Goal: Task Accomplishment & Management: Complete application form

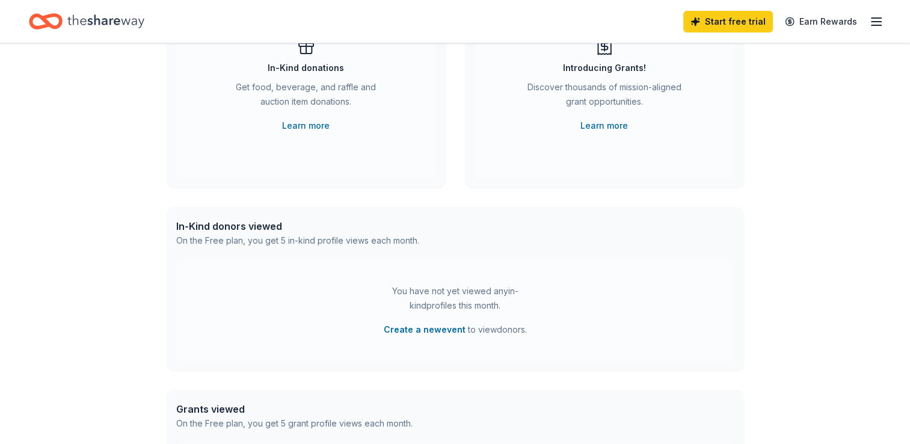
scroll to position [241, 0]
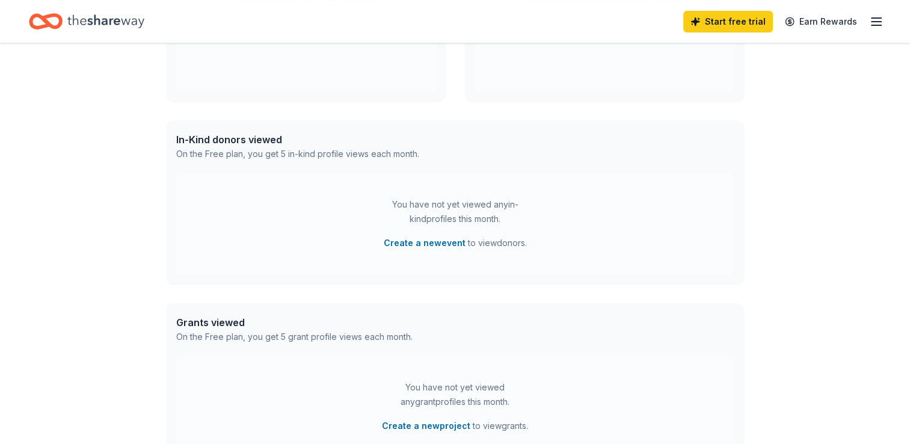
drag, startPoint x: 310, startPoint y: 236, endPoint x: 299, endPoint y: 237, distance: 10.8
click at [299, 237] on div "You have not yet viewed any in-kind profiles this month. Create a new event to …" at bounding box center [455, 223] width 558 height 101
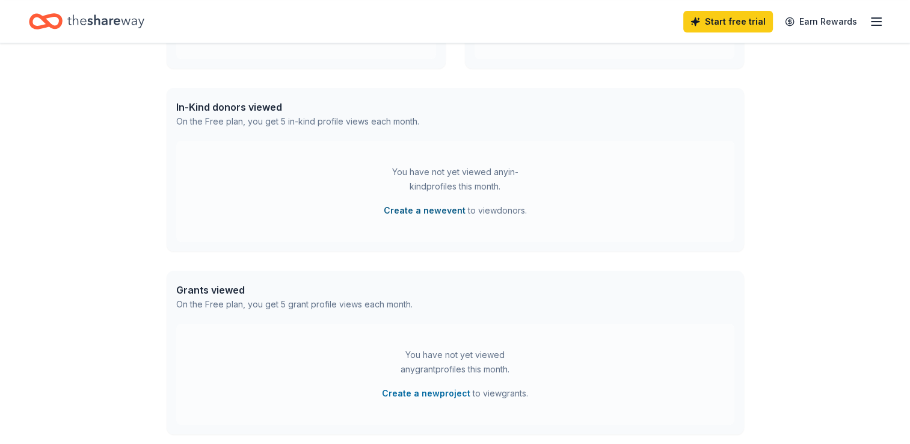
scroll to position [301, 0]
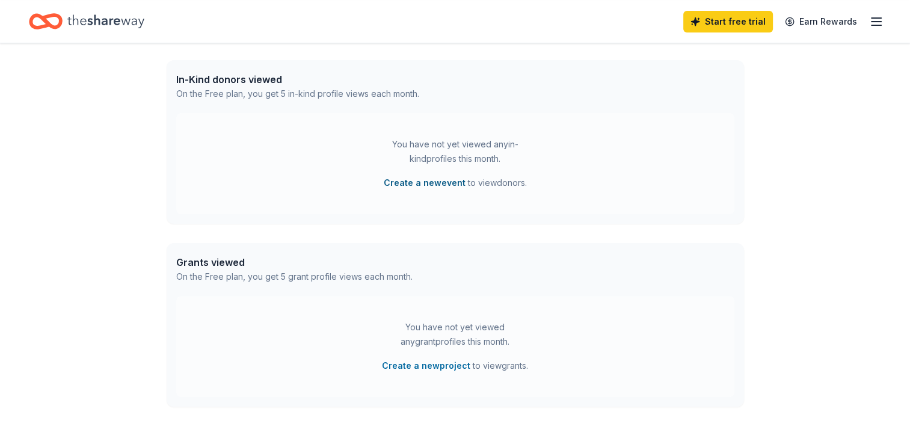
click at [443, 184] on button "Create a new event" at bounding box center [425, 183] width 82 height 14
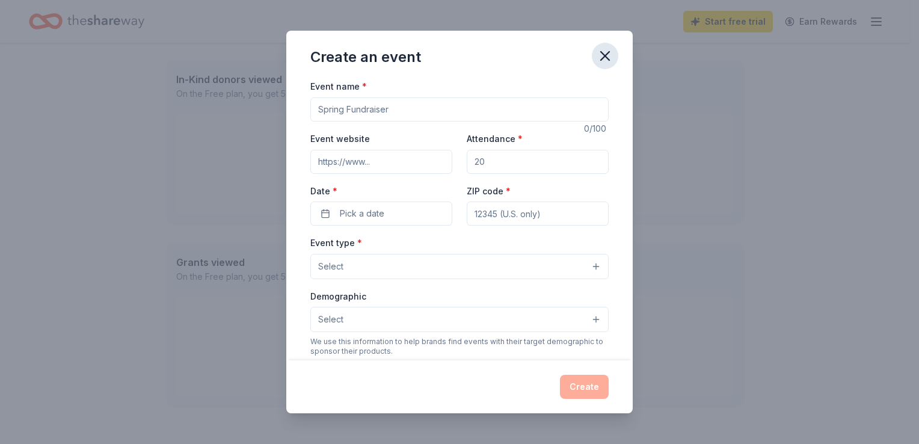
click at [597, 49] on icon "button" at bounding box center [605, 56] width 17 height 17
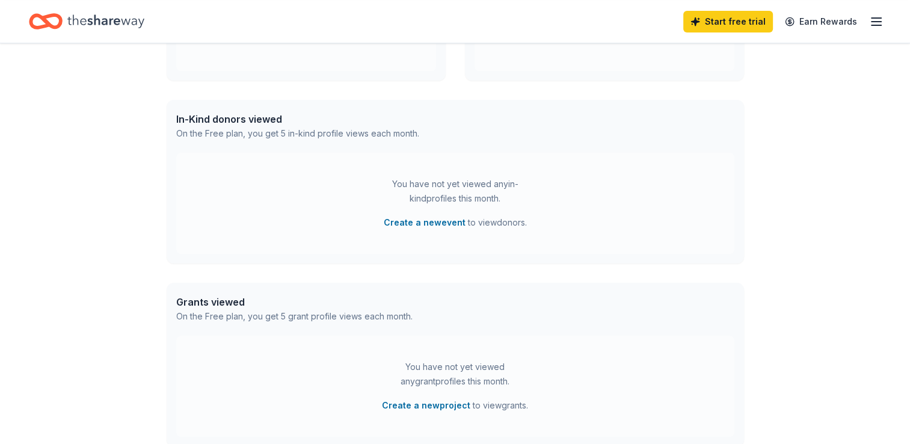
scroll to position [0, 0]
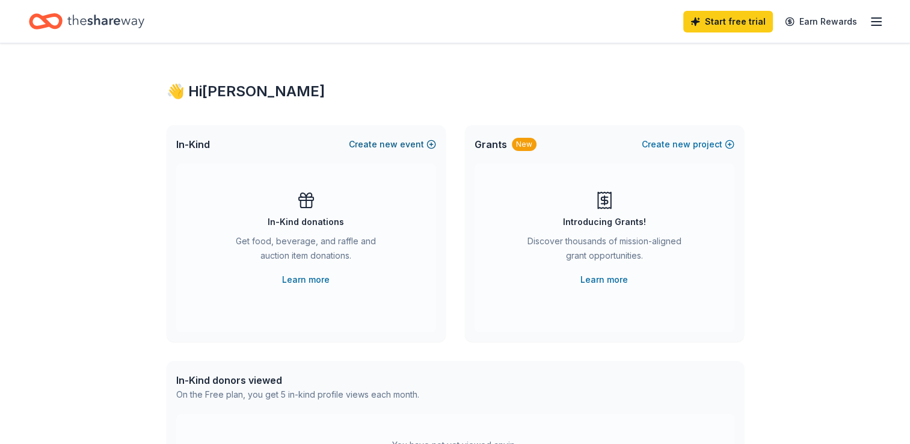
click at [426, 146] on button "Create new event" at bounding box center [392, 144] width 87 height 14
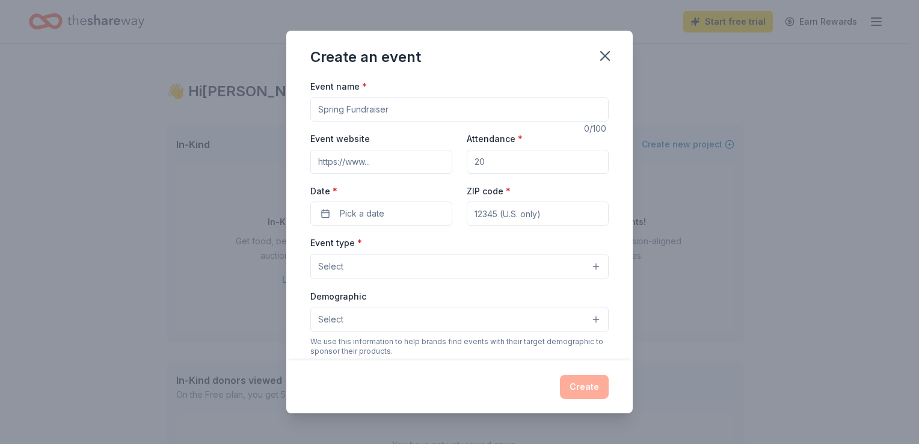
click at [605, 43] on button "button" at bounding box center [605, 56] width 26 height 26
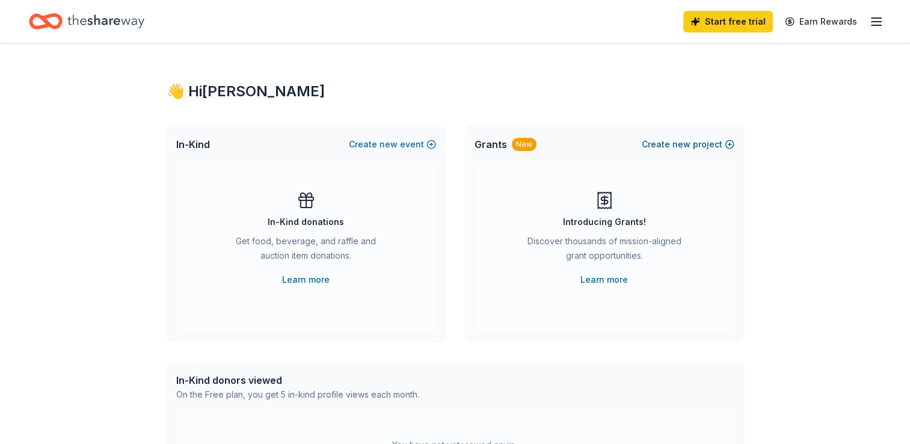
click at [689, 142] on span "new" at bounding box center [681, 144] width 18 height 14
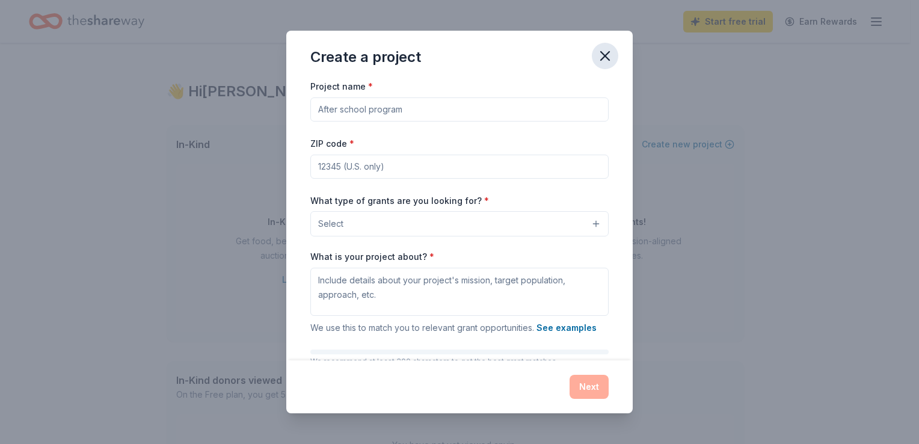
click at [608, 63] on icon "button" at bounding box center [605, 56] width 17 height 17
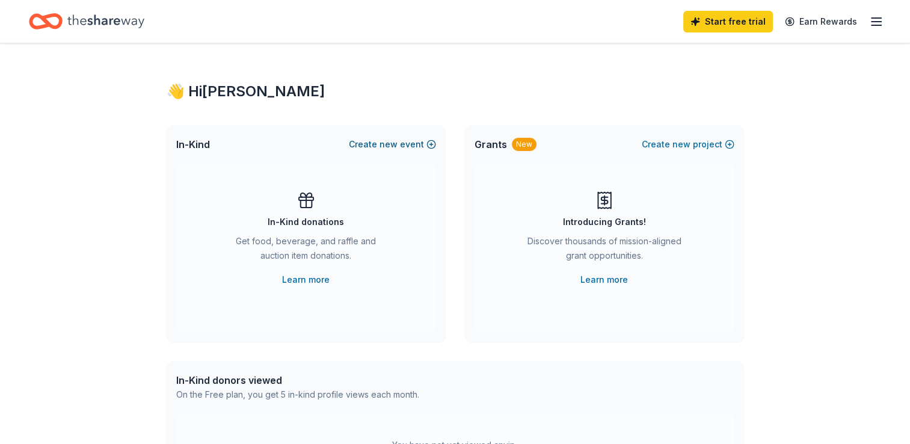
click at [420, 146] on button "Create new event" at bounding box center [392, 144] width 87 height 14
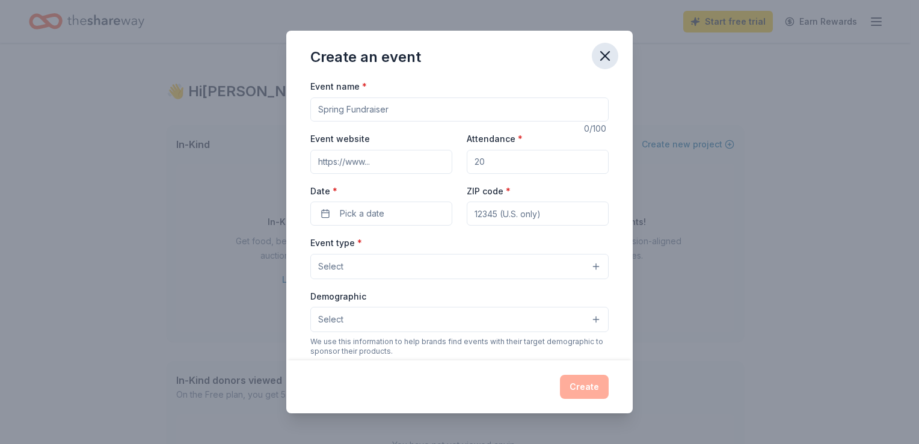
click at [610, 55] on icon "button" at bounding box center [605, 56] width 17 height 17
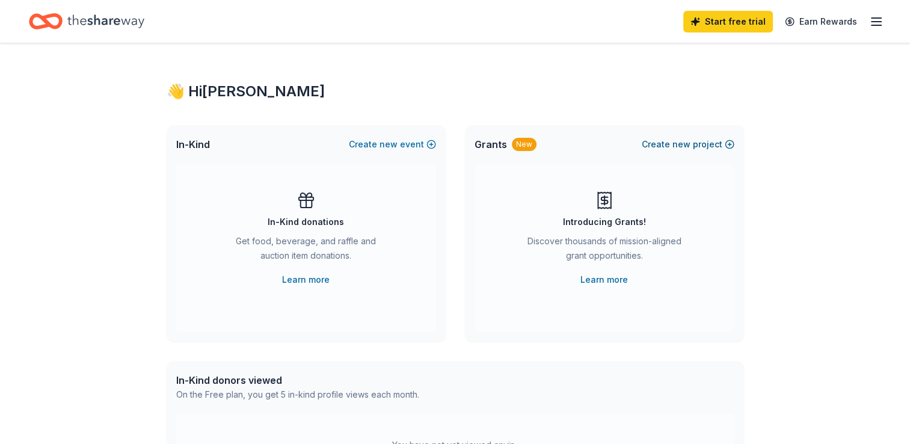
click at [693, 144] on button "Create new project" at bounding box center [688, 144] width 93 height 14
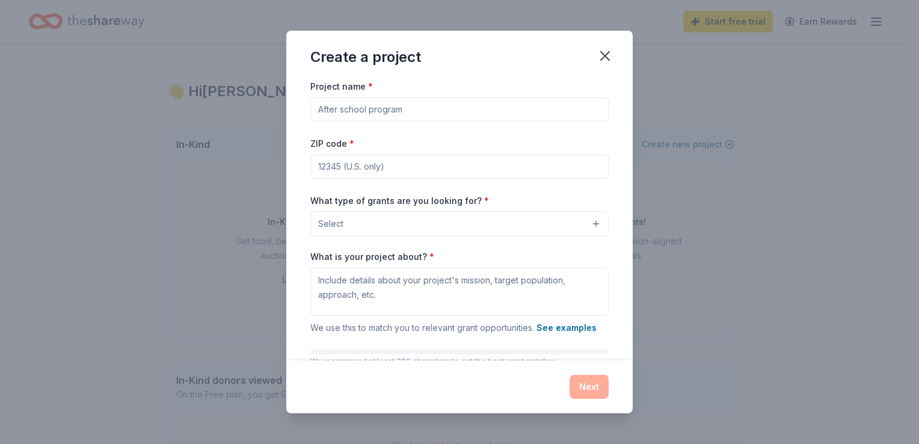
click at [383, 109] on input "Project name *" at bounding box center [459, 109] width 298 height 24
click at [613, 57] on icon "button" at bounding box center [605, 56] width 17 height 17
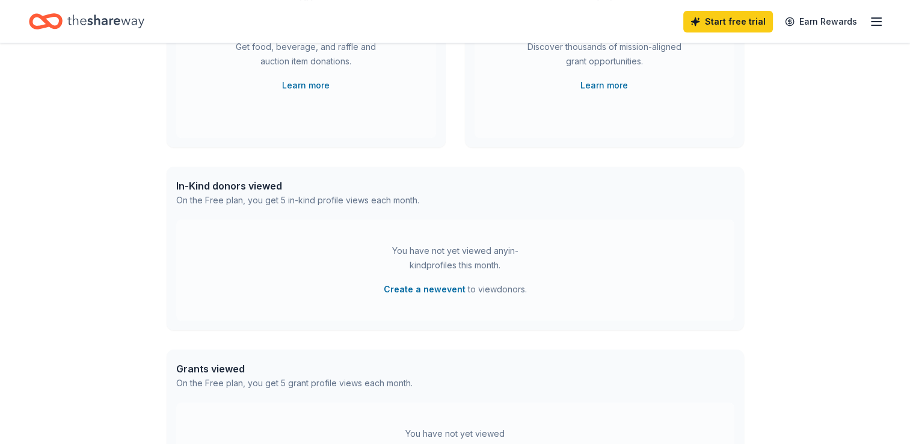
scroll to position [241, 0]
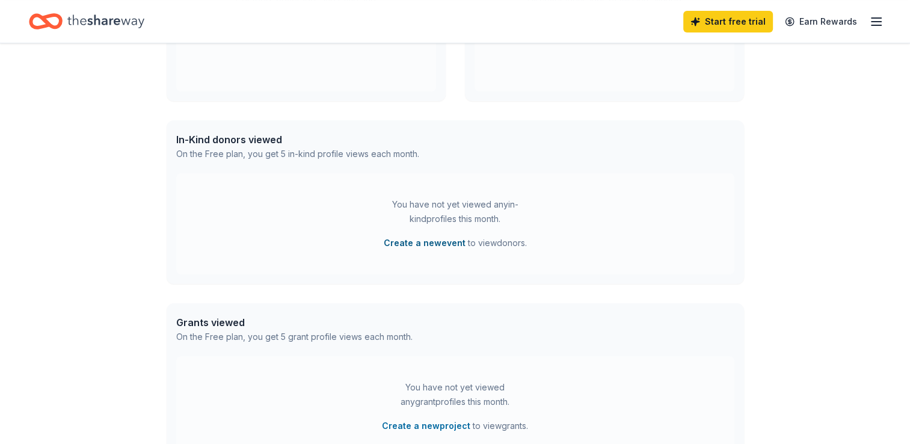
click at [405, 240] on button "Create a new event" at bounding box center [425, 243] width 82 height 14
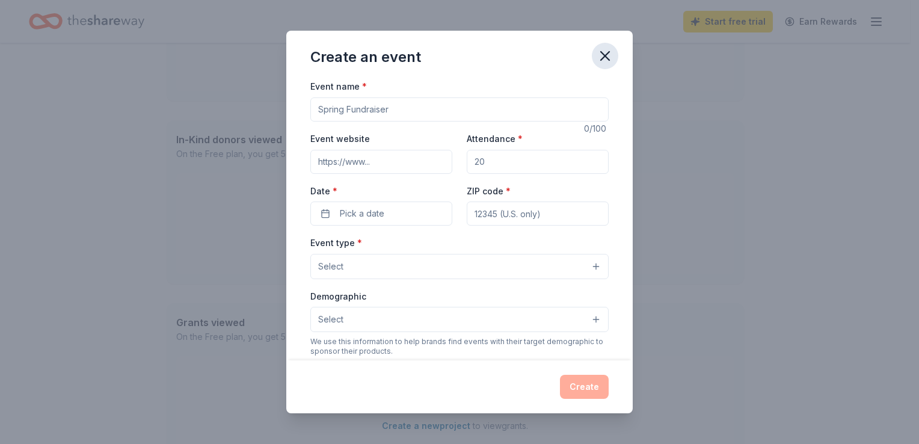
click at [612, 47] on button "button" at bounding box center [605, 56] width 26 height 26
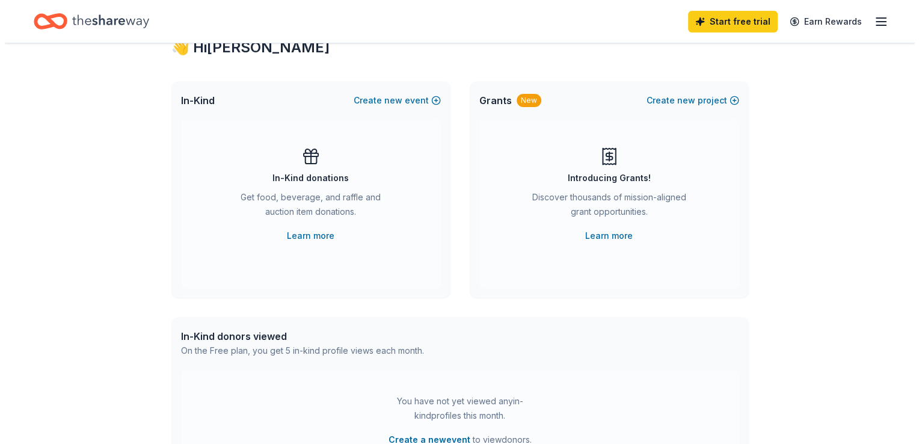
scroll to position [0, 0]
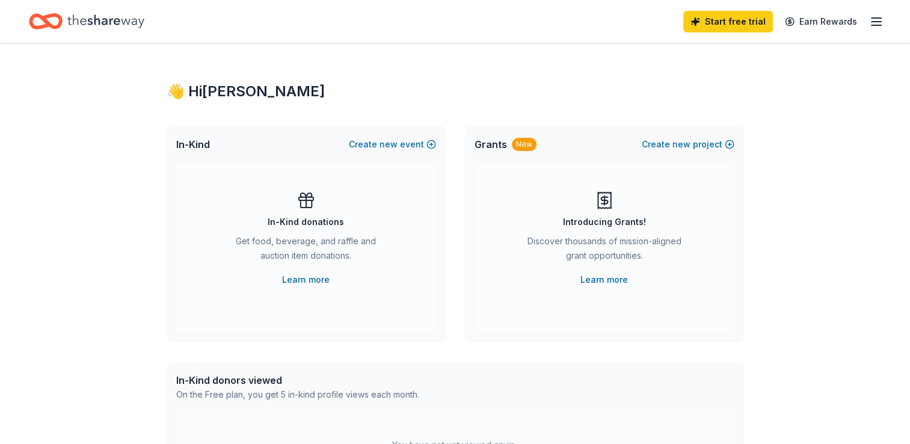
click at [106, 23] on icon "Home" at bounding box center [105, 20] width 77 height 13
click at [101, 23] on icon "Home" at bounding box center [105, 20] width 77 height 13
click at [618, 278] on link "Learn more" at bounding box center [604, 279] width 48 height 14
click at [725, 141] on button "Create new project" at bounding box center [688, 144] width 93 height 14
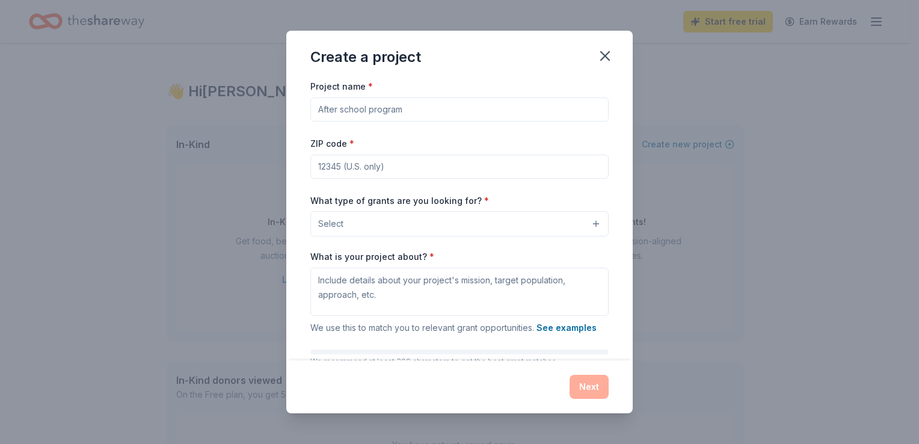
click at [417, 114] on input "Project name *" at bounding box center [459, 109] width 298 height 24
click at [397, 223] on button "Select" at bounding box center [459, 223] width 298 height 25
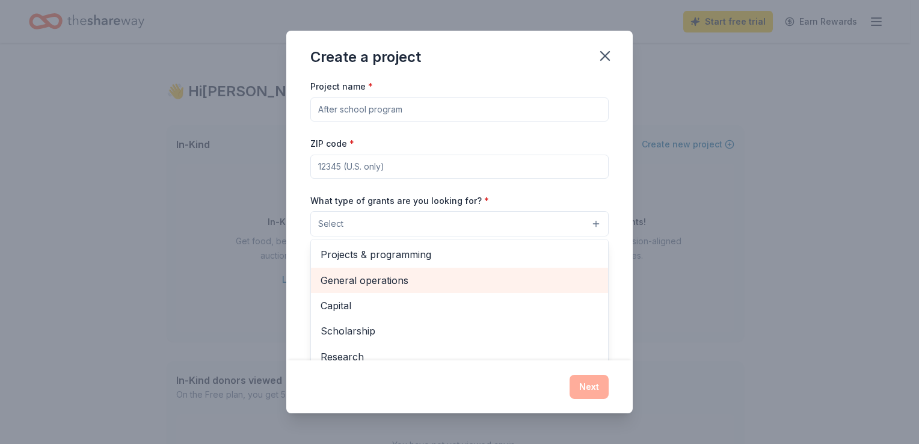
drag, startPoint x: 401, startPoint y: 273, endPoint x: 401, endPoint y: 246, distance: 27.1
click at [400, 273] on span "General operations" at bounding box center [460, 280] width 278 height 16
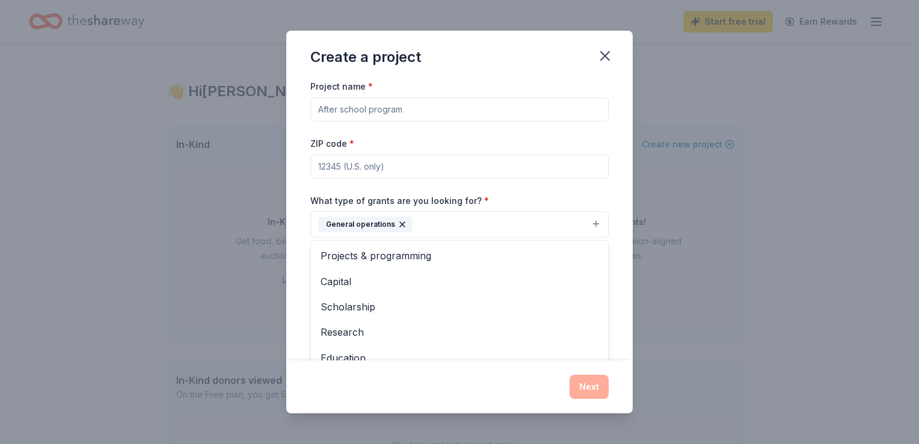
click at [382, 165] on div "Project name * ZIP code * What type of grants are you looking for? * General op…" at bounding box center [459, 244] width 298 height 331
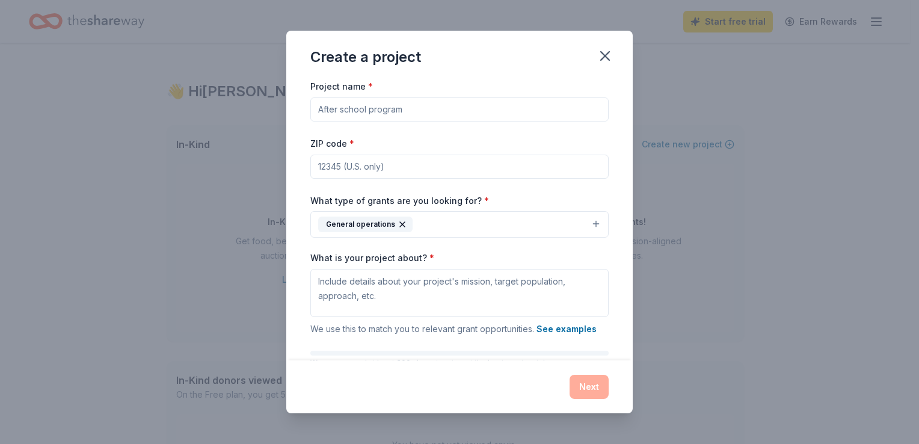
drag, startPoint x: 387, startPoint y: 166, endPoint x: 380, endPoint y: 165, distance: 7.3
click at [385, 167] on input "ZIP code *" at bounding box center [459, 167] width 298 height 24
type input "3"
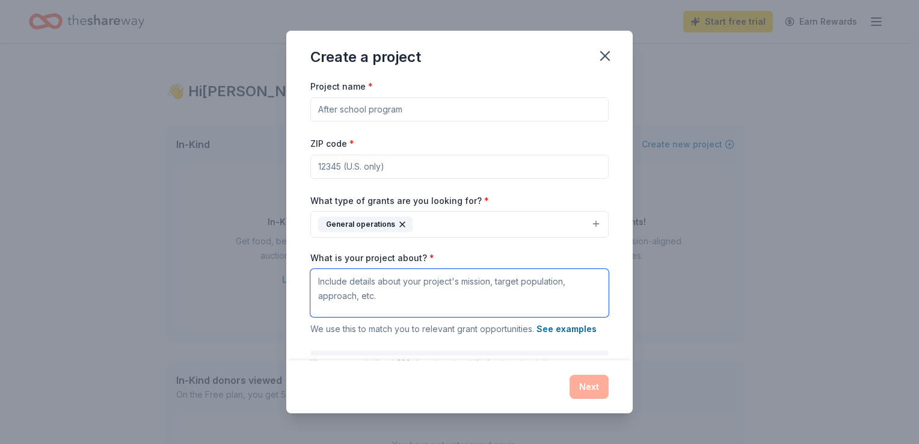
click at [433, 310] on textarea "What is your project about? *" at bounding box center [459, 293] width 298 height 48
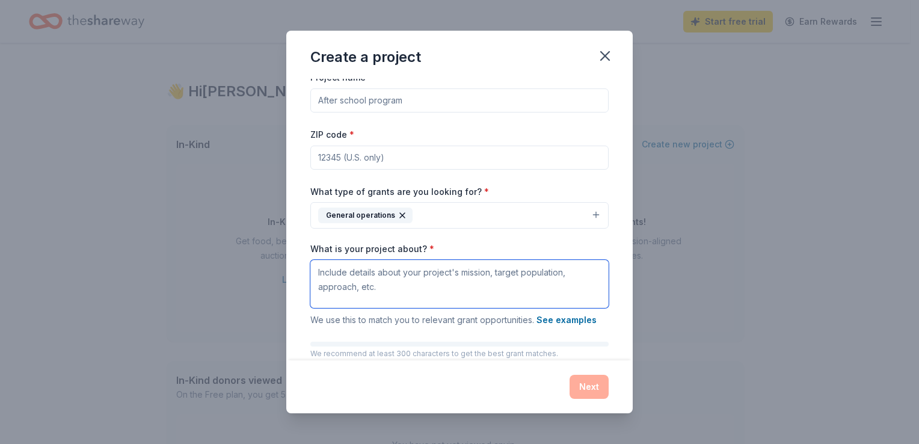
scroll to position [69, 0]
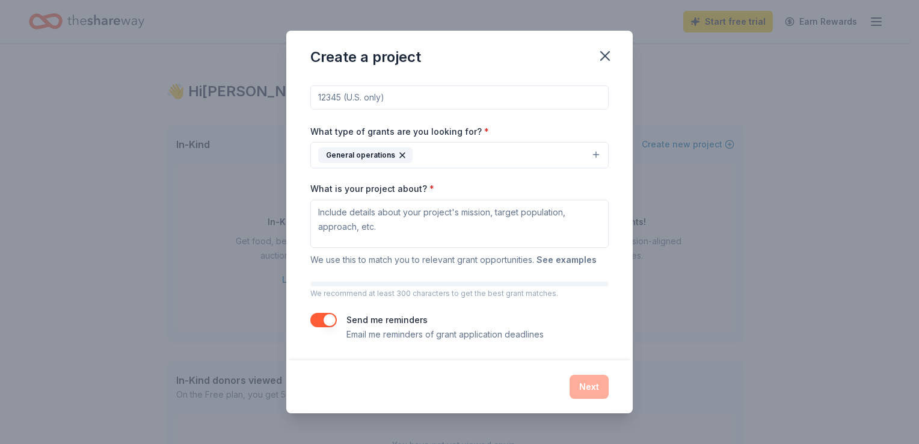
click at [555, 260] on button "See examples" at bounding box center [566, 260] width 60 height 14
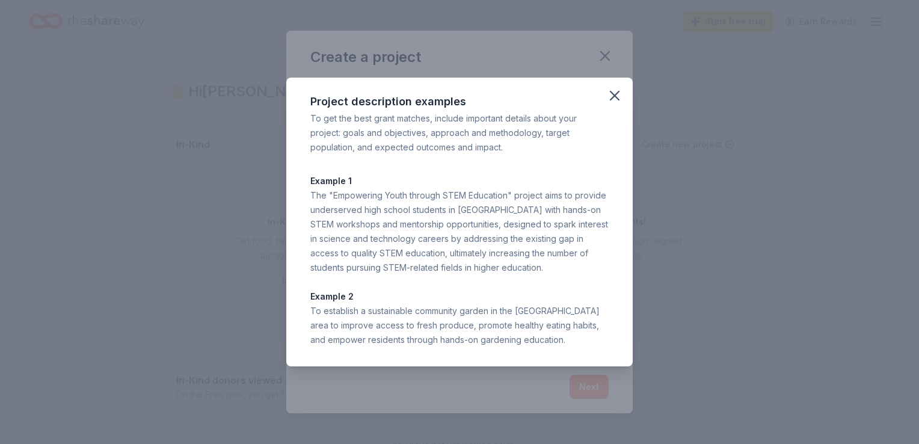
drag, startPoint x: 613, startPoint y: 95, endPoint x: 510, endPoint y: 164, distance: 124.4
click at [611, 95] on icon "button" at bounding box center [614, 95] width 17 height 17
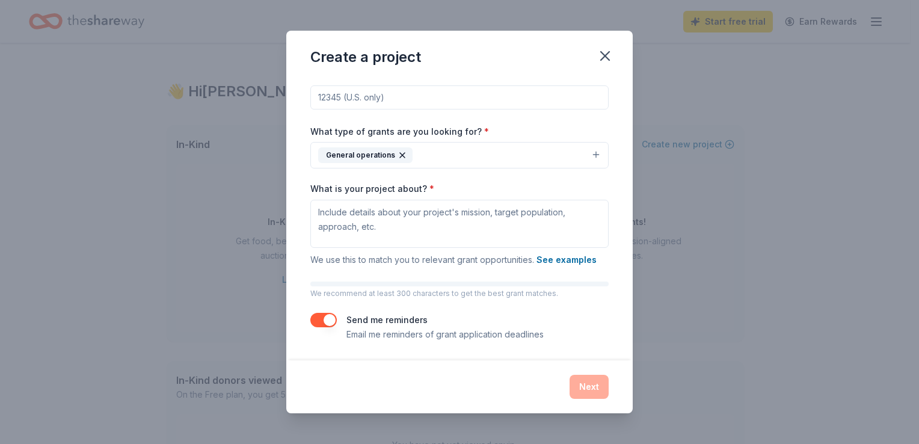
scroll to position [0, 0]
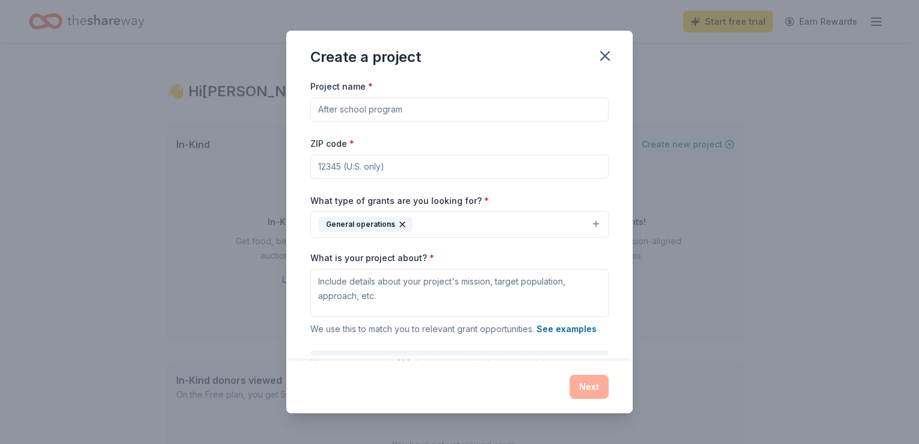
click at [402, 112] on input "Project name *" at bounding box center [459, 109] width 298 height 24
type input "Corazon [US_STATE]"
drag, startPoint x: 396, startPoint y: 221, endPoint x: 675, endPoint y: 286, distance: 286.1
click at [398, 221] on icon "button" at bounding box center [403, 225] width 10 height 10
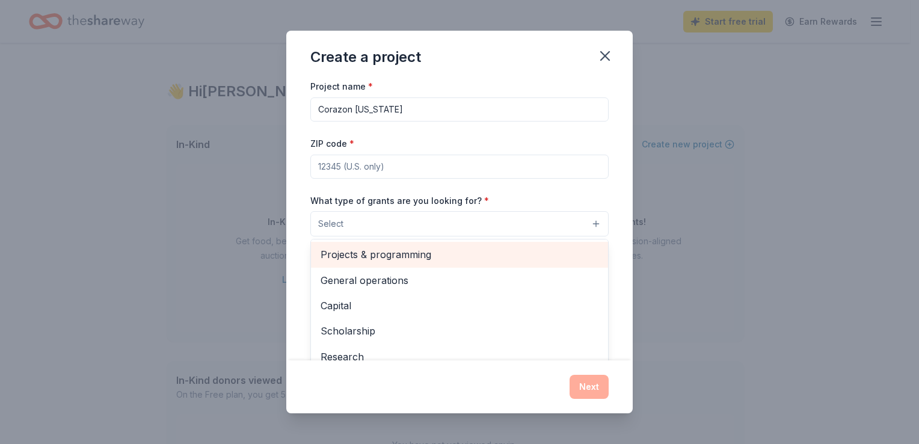
click at [431, 263] on div "Projects & programming" at bounding box center [459, 254] width 297 height 25
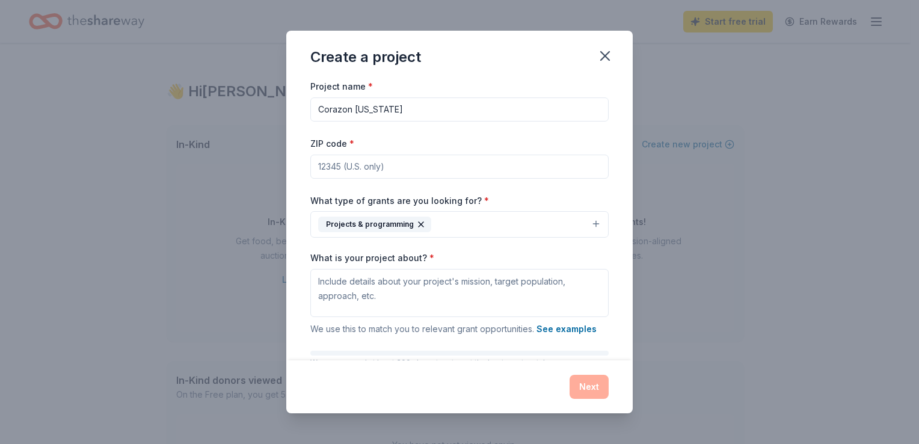
click at [453, 220] on button "Projects & programming" at bounding box center [459, 224] width 298 height 26
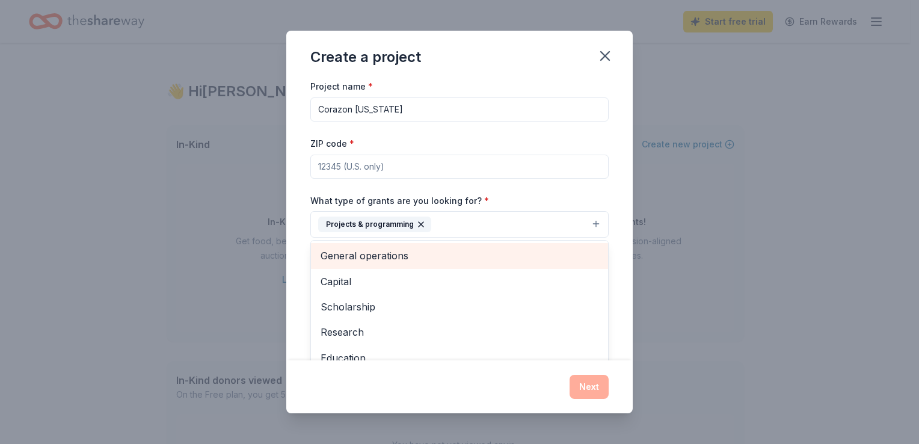
click at [395, 257] on span "General operations" at bounding box center [460, 256] width 278 height 16
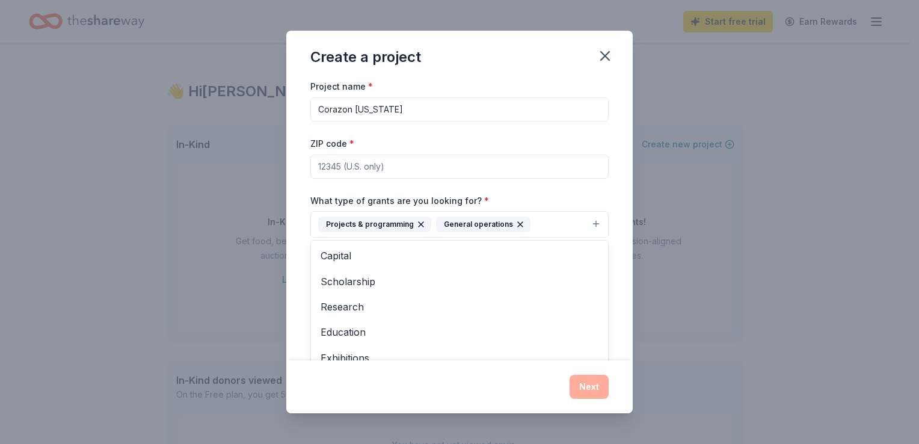
click at [539, 220] on button "Projects & programming General operations" at bounding box center [459, 224] width 298 height 26
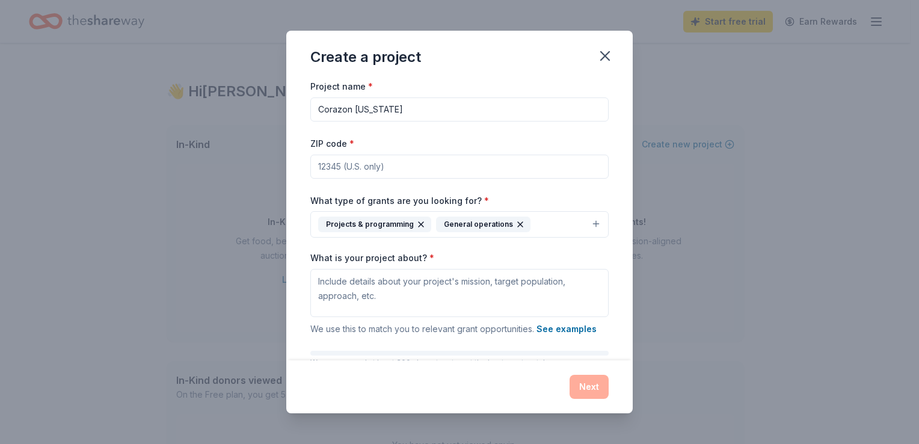
click at [539, 224] on button "Projects & programming General operations" at bounding box center [459, 224] width 298 height 26
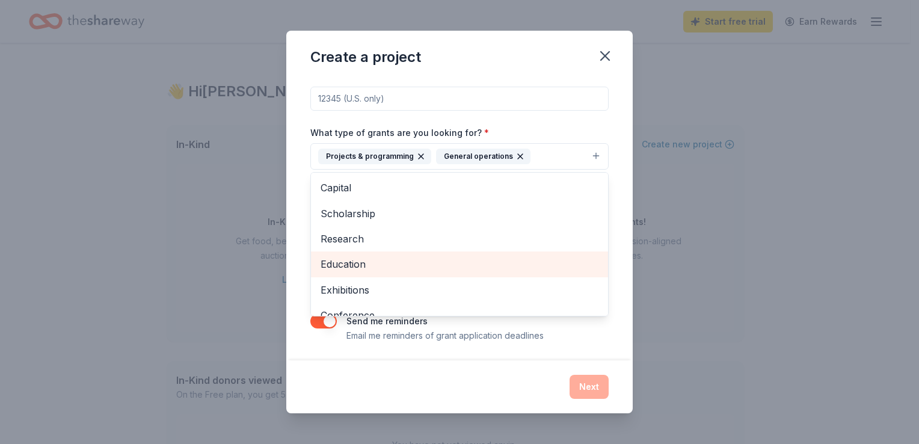
scroll to position [69, 0]
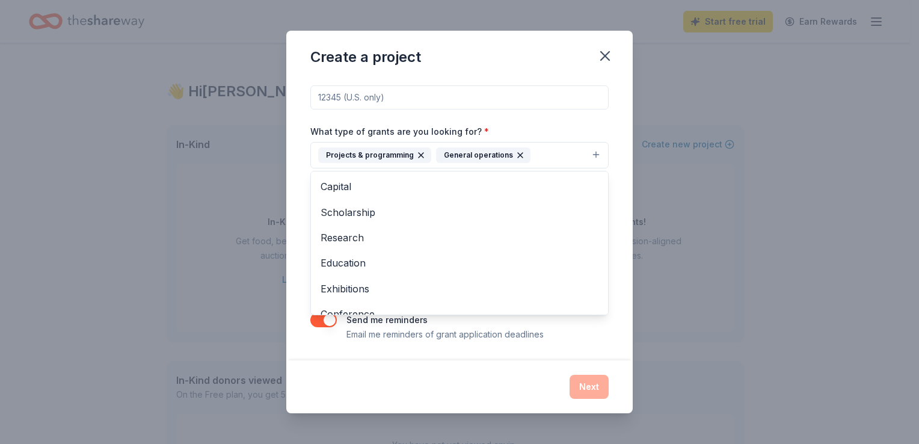
click at [422, 325] on div "Project name * Corazon [US_STATE] ZIP code * What type of grants are you lookin…" at bounding box center [459, 175] width 298 height 331
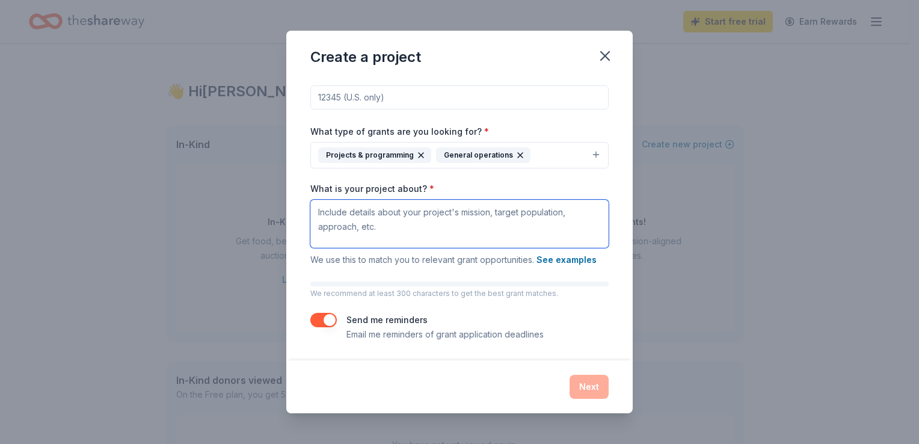
click at [416, 223] on textarea "What is your project about? *" at bounding box center [459, 224] width 298 height 48
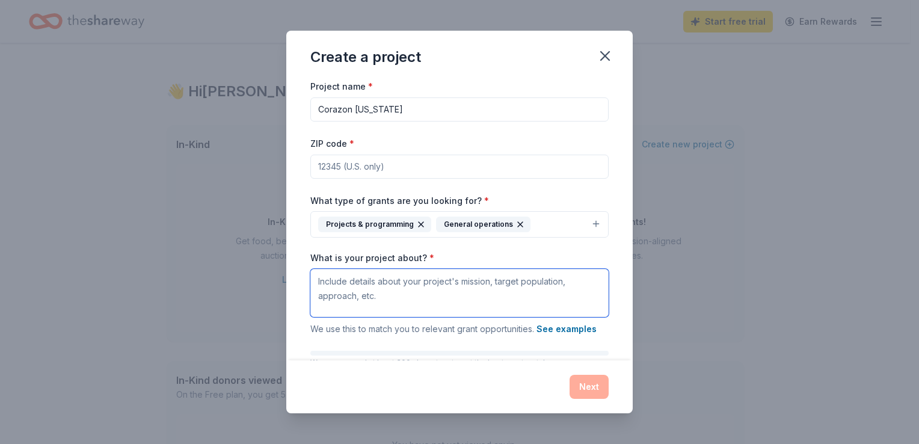
scroll to position [0, 0]
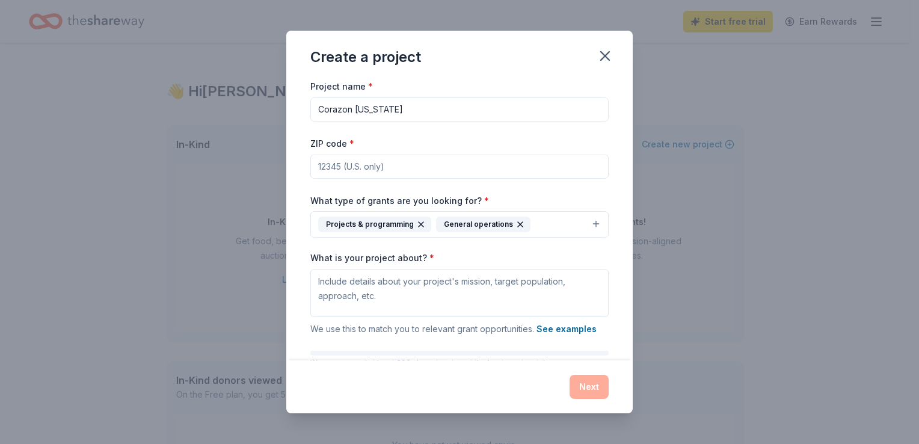
click at [421, 114] on input "Corazon [US_STATE]" at bounding box center [459, 109] width 298 height 24
click at [420, 165] on input "ZIP code *" at bounding box center [459, 167] width 298 height 24
type input "96814"
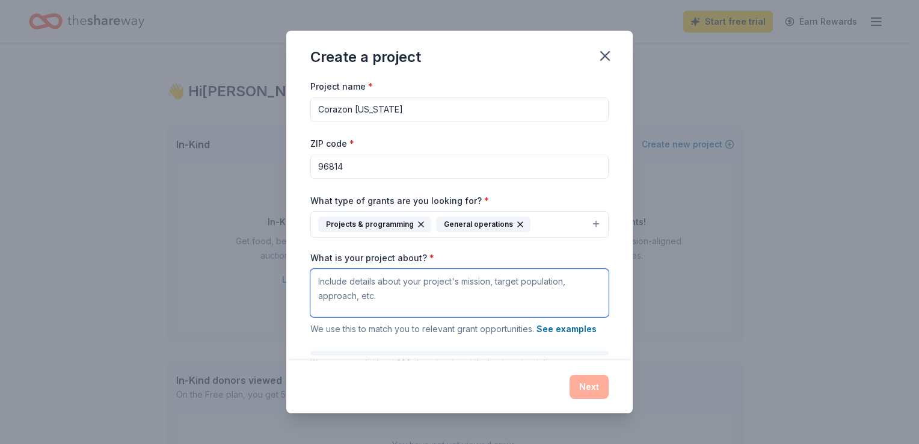
click at [365, 297] on textarea "What is your project about? *" at bounding box center [459, 293] width 298 height 48
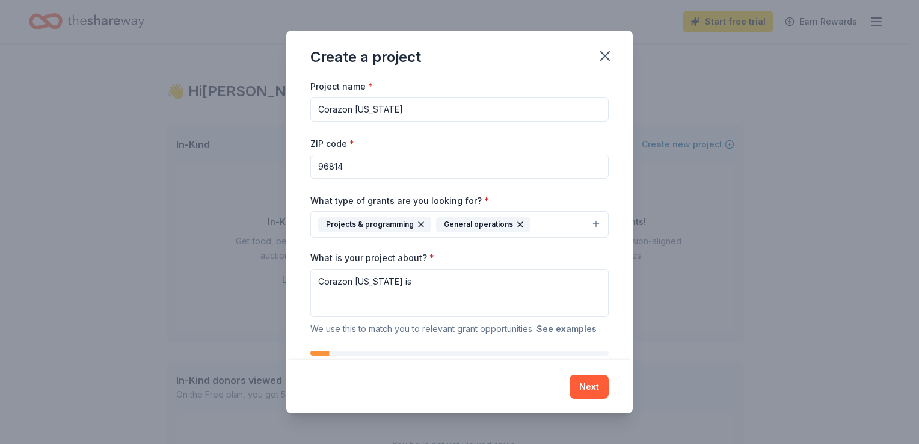
click at [544, 326] on button "See examples" at bounding box center [566, 329] width 60 height 14
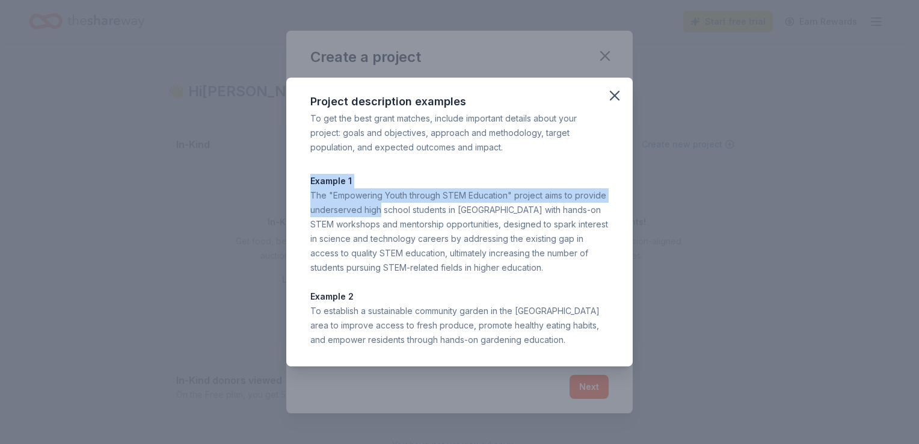
drag, startPoint x: 380, startPoint y: 213, endPoint x: 591, endPoint y: 129, distance: 226.5
click at [591, 129] on div "Project description examples To get the best grant matches, include important d…" at bounding box center [459, 222] width 346 height 289
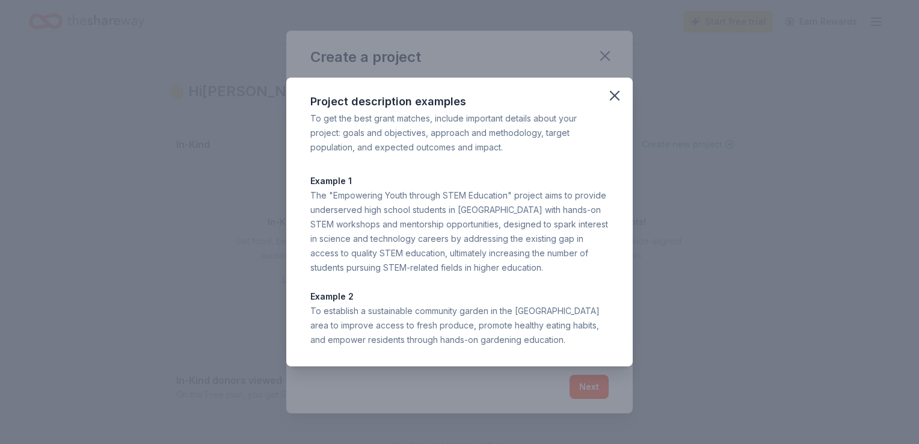
drag, startPoint x: 591, startPoint y: 129, endPoint x: 523, endPoint y: 111, distance: 70.5
click at [518, 114] on div "To get the best grant matches, include important details about your project: go…" at bounding box center [459, 132] width 298 height 43
click at [615, 97] on icon "button" at bounding box center [614, 95] width 8 height 8
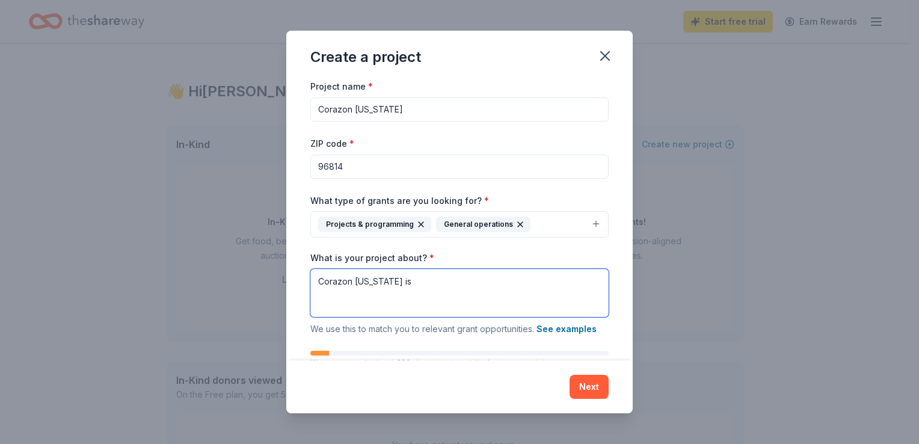
click at [443, 292] on textarea "Corazon [US_STATE] is" at bounding box center [459, 293] width 298 height 48
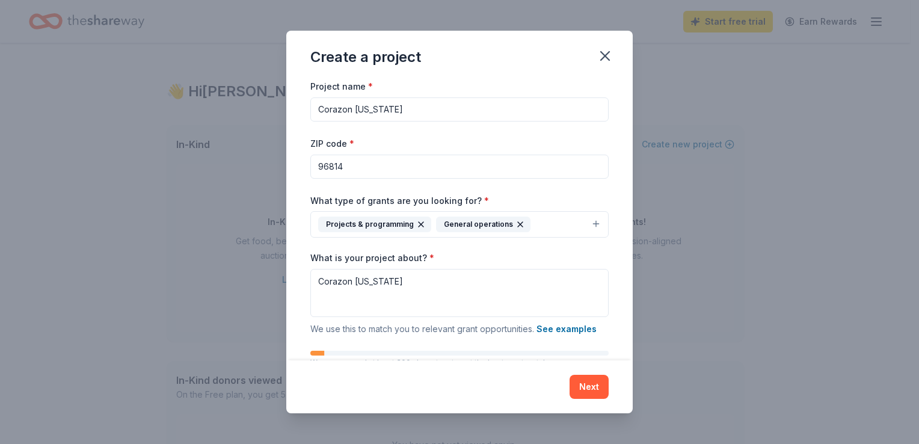
click at [435, 103] on input "Corazon [US_STATE]" at bounding box center [459, 109] width 298 height 24
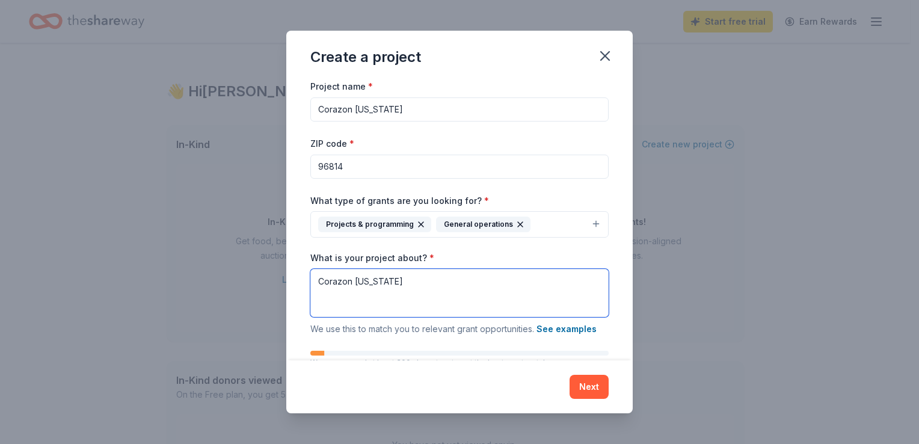
click at [421, 269] on textarea "Corazon [US_STATE]" at bounding box center [459, 293] width 298 height 48
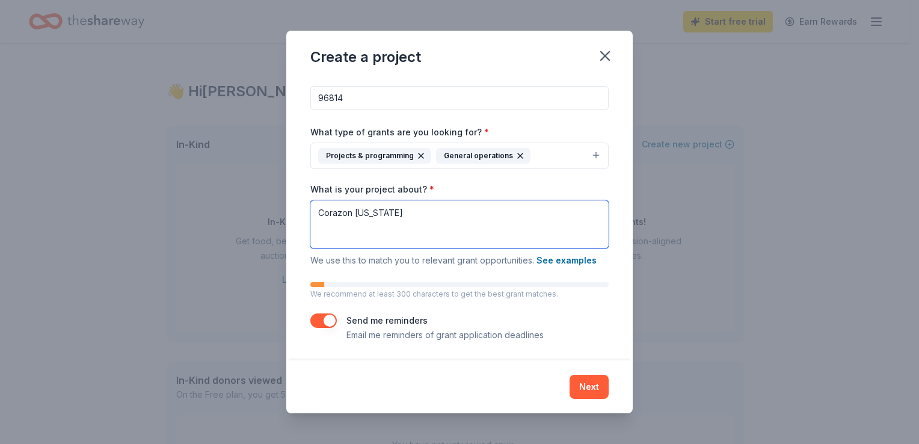
scroll to position [69, 0]
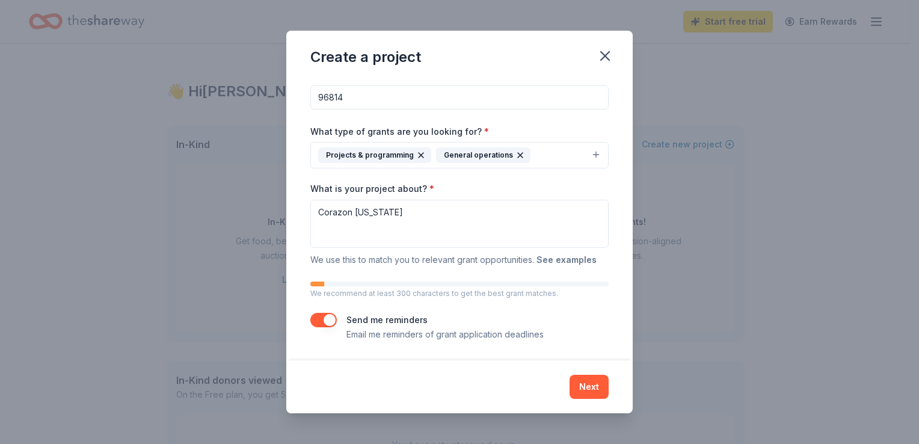
click at [566, 263] on button "See examples" at bounding box center [566, 260] width 60 height 14
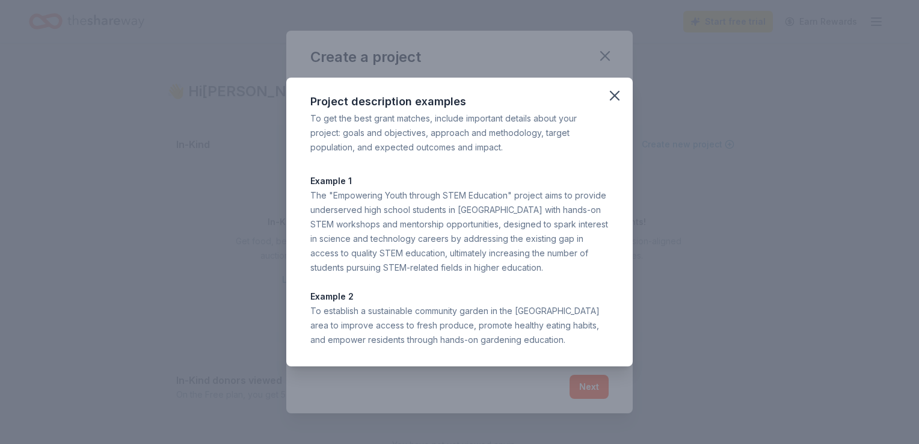
drag, startPoint x: 522, startPoint y: 28, endPoint x: 509, endPoint y: 40, distance: 17.4
click at [521, 28] on div "Project description examples To get the best grant matches, include important d…" at bounding box center [459, 222] width 919 height 444
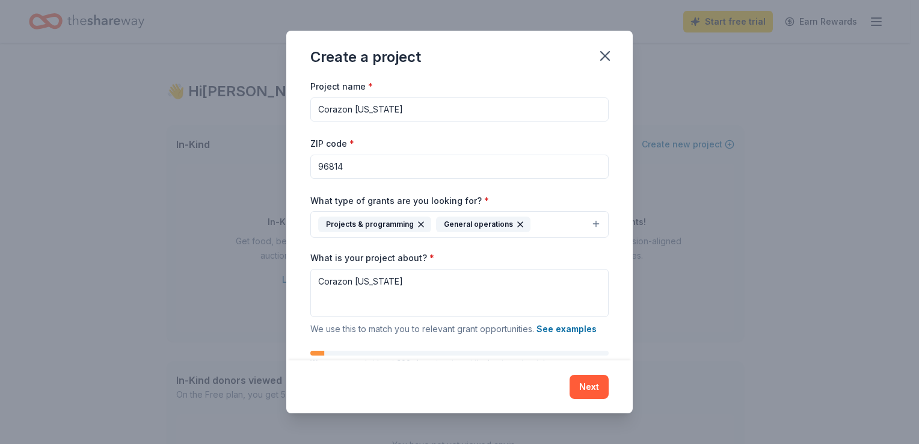
scroll to position [0, 0]
click at [550, 223] on button "Projects & programming General operations" at bounding box center [459, 224] width 298 height 26
click at [550, 221] on button "Projects & programming General operations" at bounding box center [459, 224] width 298 height 26
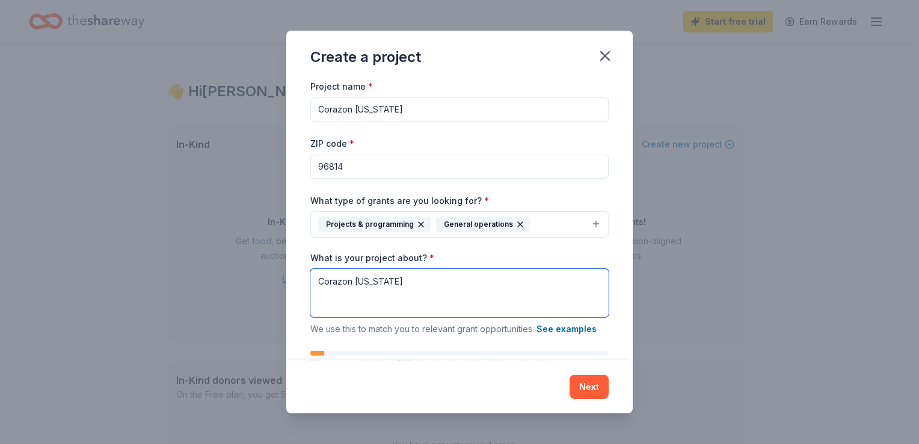
click at [476, 297] on textarea "Corazon [US_STATE]" at bounding box center [459, 293] width 298 height 48
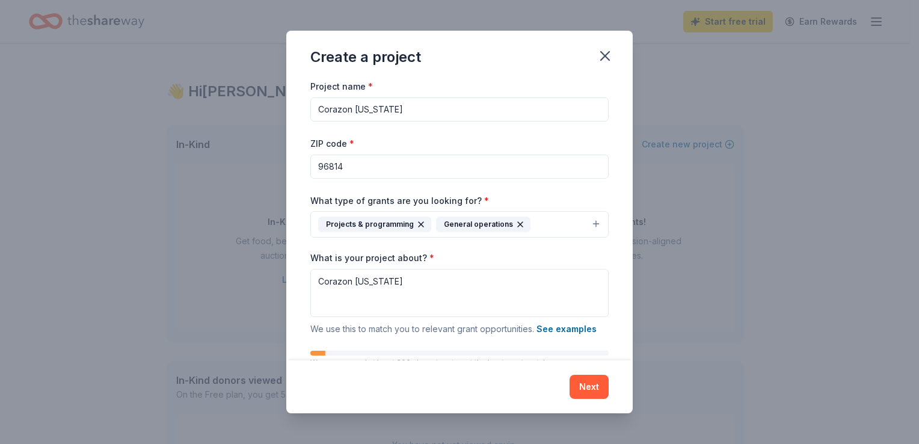
click at [585, 220] on button "Projects & programming General operations" at bounding box center [459, 224] width 298 height 26
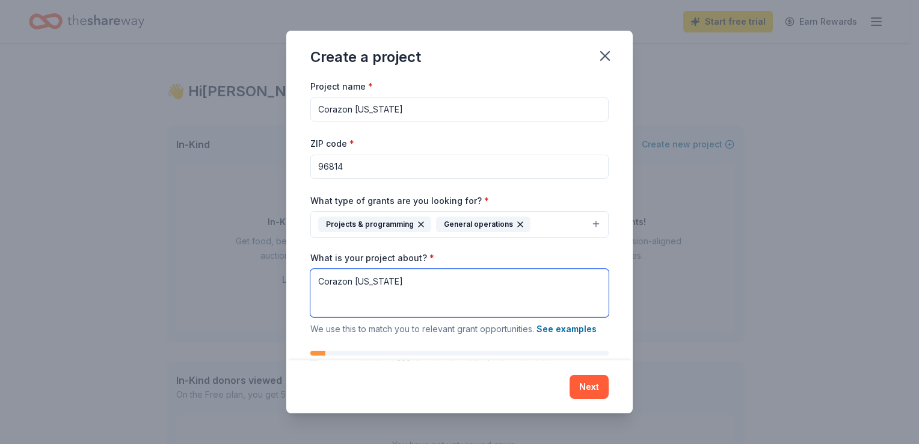
click at [423, 285] on textarea "Corazon [US_STATE]" at bounding box center [459, 293] width 298 height 48
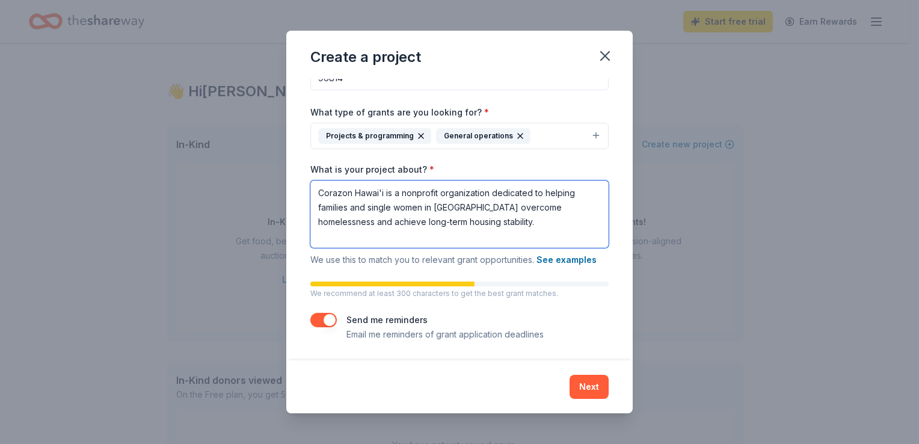
click at [465, 221] on textarea "Corazon Hawai'i is a nonprofit organization dedicated to helping families and s…" at bounding box center [459, 213] width 298 height 67
click at [318, 192] on textarea "Corazon Hawai'i is a nonprofit organization dedicated to helping families and s…" at bounding box center [459, 213] width 298 height 67
click at [464, 223] on textarea "Corazon Hawai'i is a nonprofit organization dedicated to helping families and s…" at bounding box center [459, 213] width 298 height 67
drag, startPoint x: 459, startPoint y: 223, endPoint x: 322, endPoint y: 195, distance: 140.4
click at [322, 195] on textarea "Corazon Hawai'i is a nonprofit organization dedicated to helping families and s…" at bounding box center [459, 213] width 298 height 67
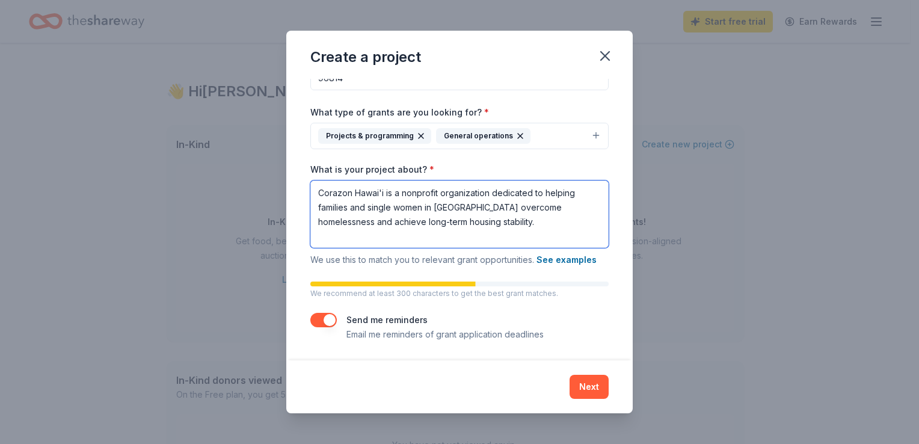
click at [322, 195] on textarea "Corazon Hawai'i is a nonprofit organization dedicated to helping families and s…" at bounding box center [459, 213] width 298 height 67
drag, startPoint x: 322, startPoint y: 195, endPoint x: 464, endPoint y: 220, distance: 144.6
click at [464, 220] on textarea "Corazon Hawai'i is a nonprofit organization dedicated to helping families and s…" at bounding box center [459, 213] width 298 height 67
drag, startPoint x: 327, startPoint y: 192, endPoint x: 460, endPoint y: 228, distance: 137.6
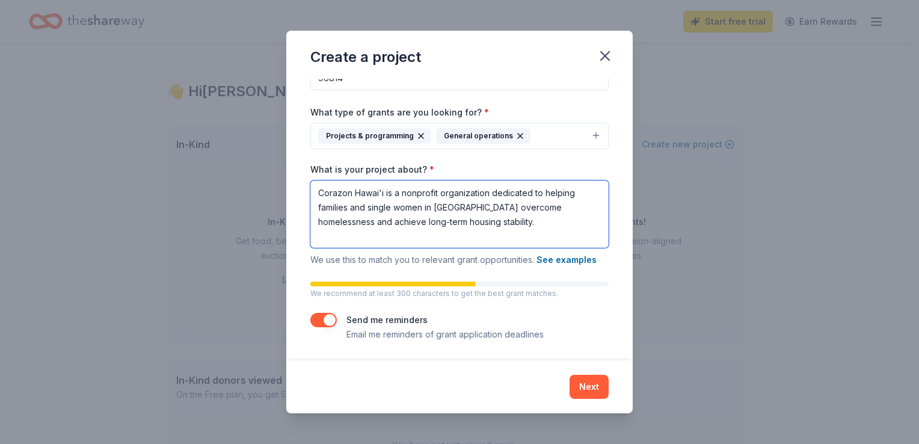
click at [460, 228] on textarea "Corazon Hawai'i is a nonprofit organization dedicated to helping families and s…" at bounding box center [459, 213] width 298 height 67
drag, startPoint x: 330, startPoint y: 194, endPoint x: 476, endPoint y: 223, distance: 149.6
click at [476, 223] on textarea "Corazon Hawai'i is a nonprofit organization dedicated to helping families and s…" at bounding box center [459, 213] width 298 height 67
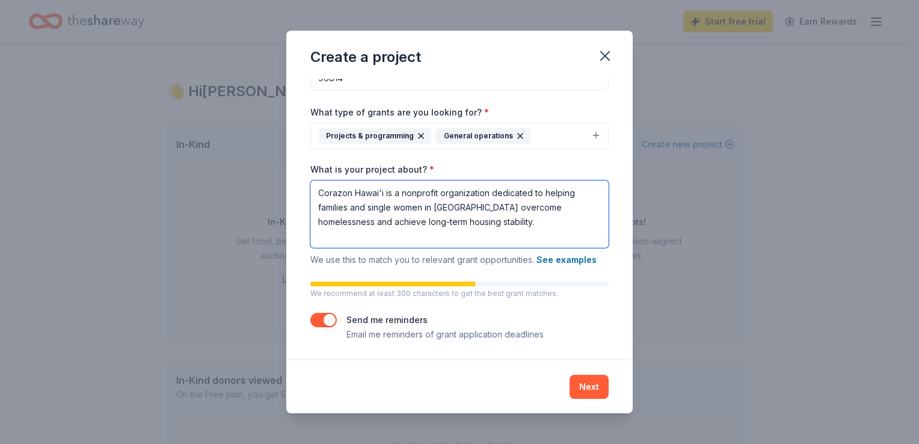
drag, startPoint x: 476, startPoint y: 223, endPoint x: 337, endPoint y: 194, distance: 142.6
click at [337, 194] on textarea "Corazon Hawai'i is a nonprofit organization dedicated to helping families and s…" at bounding box center [459, 213] width 298 height 67
click at [338, 196] on textarea "Corazon Hawai'i is a nonprofit organization dedicated to helping families and s…" at bounding box center [459, 213] width 298 height 67
drag, startPoint x: 341, startPoint y: 193, endPoint x: 477, endPoint y: 225, distance: 139.6
click at [477, 225] on textarea "Corazon Hawai'i is a nonprofit organization dedicated to helping families and s…" at bounding box center [459, 213] width 298 height 67
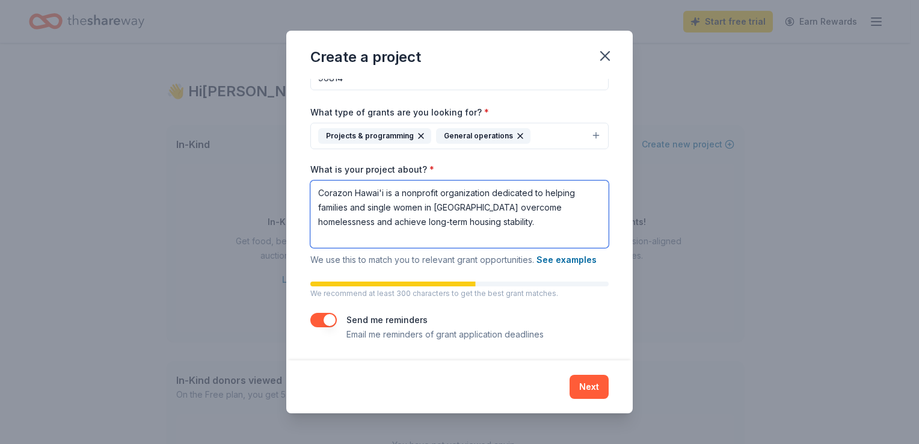
click at [477, 225] on textarea "Corazon Hawai'i is a nonprofit organization dedicated to helping families and s…" at bounding box center [459, 213] width 298 height 67
drag, startPoint x: 346, startPoint y: 192, endPoint x: 482, endPoint y: 230, distance: 141.1
click at [482, 230] on textarea "Corazon Hawai'i is a nonprofit organization dedicated to helping families and s…" at bounding box center [459, 213] width 298 height 67
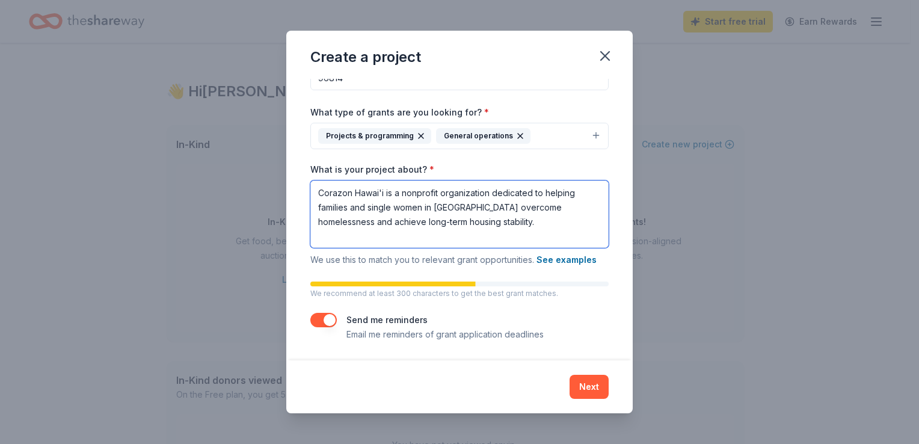
drag, startPoint x: 493, startPoint y: 211, endPoint x: 491, endPoint y: 218, distance: 7.6
click at [491, 218] on textarea "Corazon Hawai'i is a nonprofit organization dedicated to helping families and s…" at bounding box center [459, 213] width 298 height 67
click at [491, 220] on textarea "Corazon Hawai'i is a nonprofit organization dedicated to helping families and s…" at bounding box center [459, 213] width 298 height 67
drag, startPoint x: 514, startPoint y: 230, endPoint x: 421, endPoint y: 211, distance: 94.6
click at [421, 211] on textarea "Corazon Hawai'i is a nonprofit organization dedicated to helping families and s…" at bounding box center [459, 213] width 298 height 67
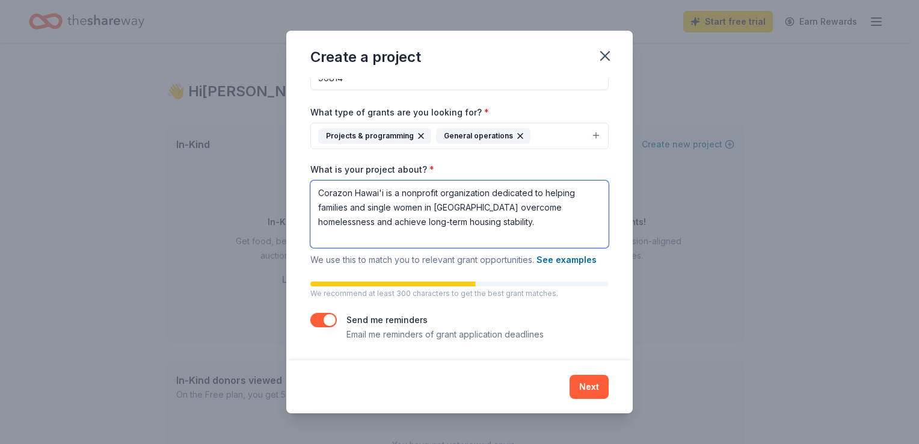
scroll to position [0, 0]
click at [539, 225] on textarea "Corazon Hawai'i is a nonprofit organization dedicated to helping families and s…" at bounding box center [459, 213] width 298 height 67
drag, startPoint x: 536, startPoint y: 225, endPoint x: 458, endPoint y: 212, distance: 78.6
click at [453, 209] on textarea "Corazon Hawai'i is a nonprofit organization dedicated to helping families and s…" at bounding box center [459, 213] width 298 height 67
drag, startPoint x: 492, startPoint y: 238, endPoint x: 509, endPoint y: 235, distance: 17.2
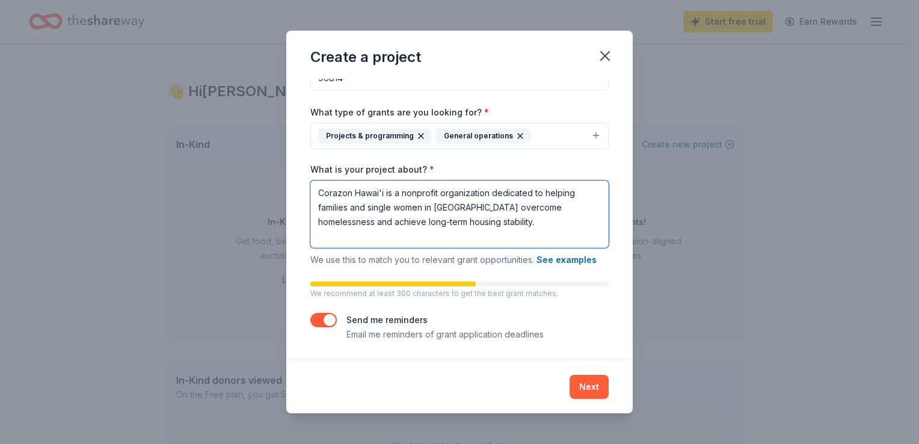
click at [505, 237] on textarea "Corazon Hawai'i is a nonprofit organization dedicated to helping families and s…" at bounding box center [459, 213] width 298 height 67
click at [505, 224] on textarea "Corazon Hawai'i is a nonprofit organization dedicated to helping families and s…" at bounding box center [459, 213] width 298 height 67
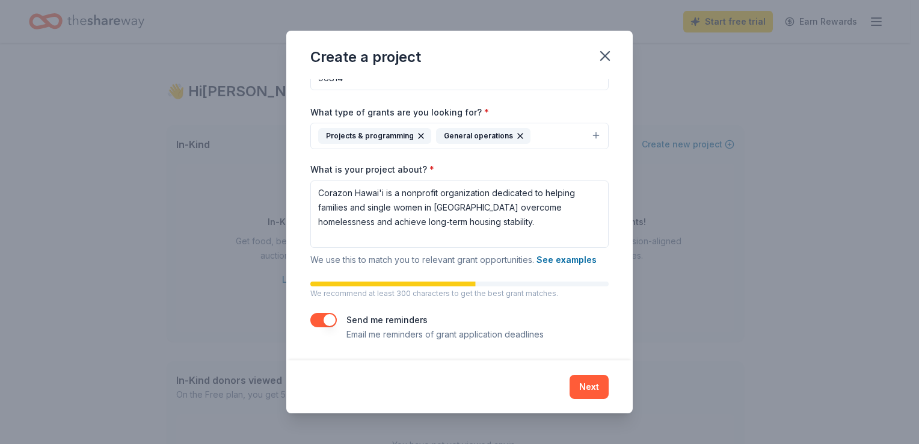
drag, startPoint x: 482, startPoint y: 285, endPoint x: 522, endPoint y: 285, distance: 40.3
click at [522, 285] on div at bounding box center [459, 283] width 298 height 5
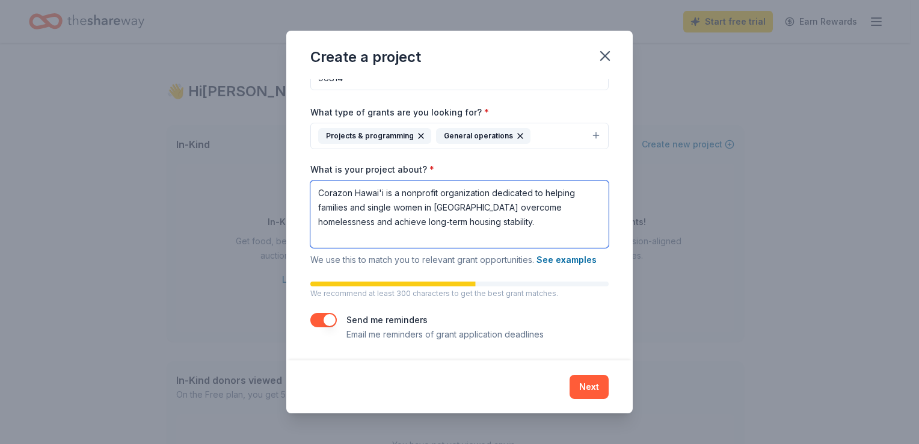
click at [472, 220] on textarea "Corazon Hawai'i is a nonprofit organization dedicated to helping families and s…" at bounding box center [459, 213] width 298 height 67
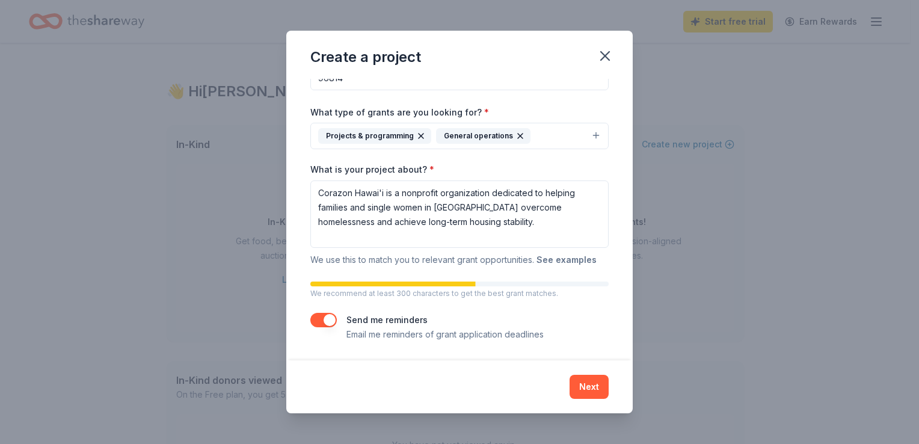
click at [545, 260] on button "See examples" at bounding box center [566, 260] width 60 height 14
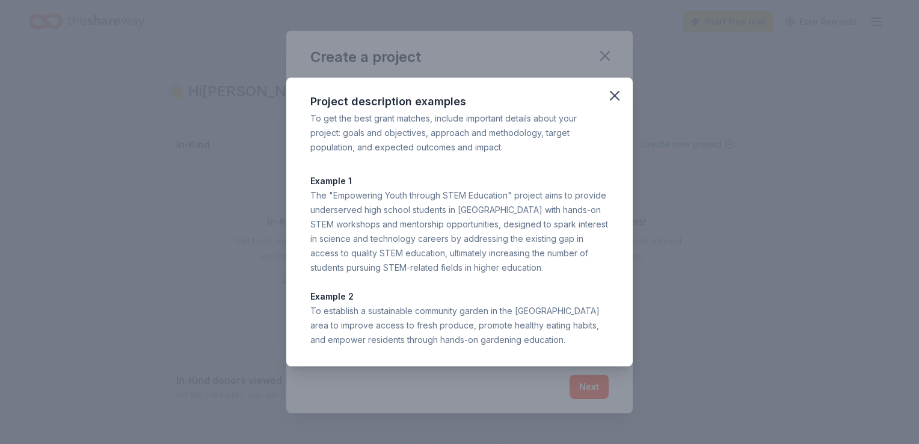
click at [642, 249] on div "Project description examples To get the best grant matches, include important d…" at bounding box center [459, 222] width 919 height 444
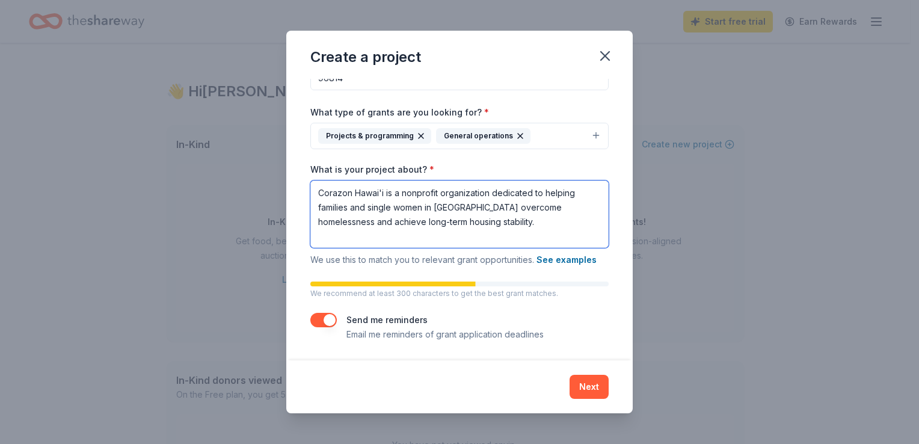
click at [472, 225] on textarea "Corazon Hawai'i is a nonprofit organization dedicated to helping families and s…" at bounding box center [459, 213] width 298 height 67
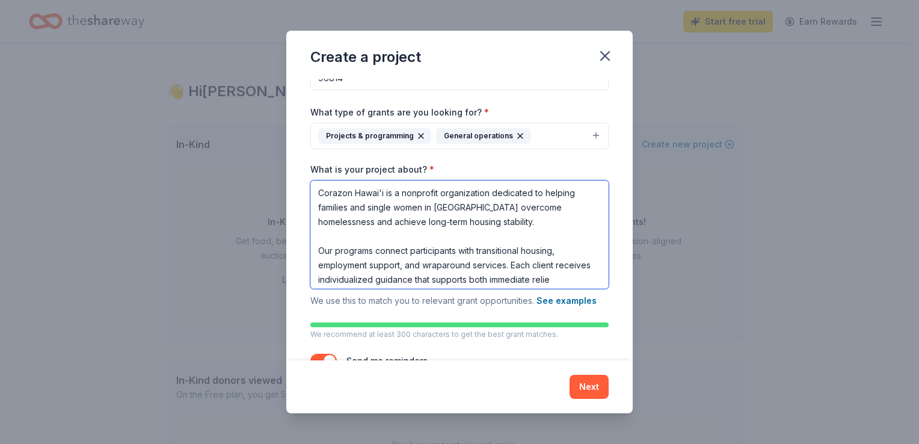
scroll to position [11, 0]
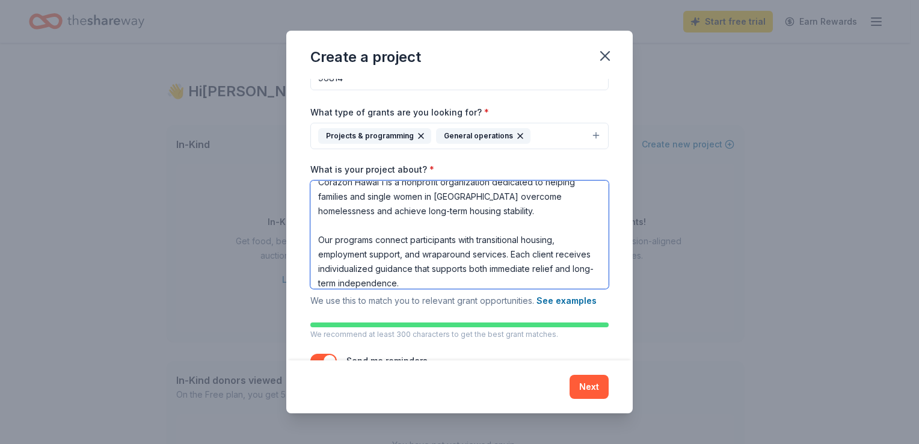
type textarea "Corazon Hawai'i is a nonprofit organization dedicated to helping families and s…"
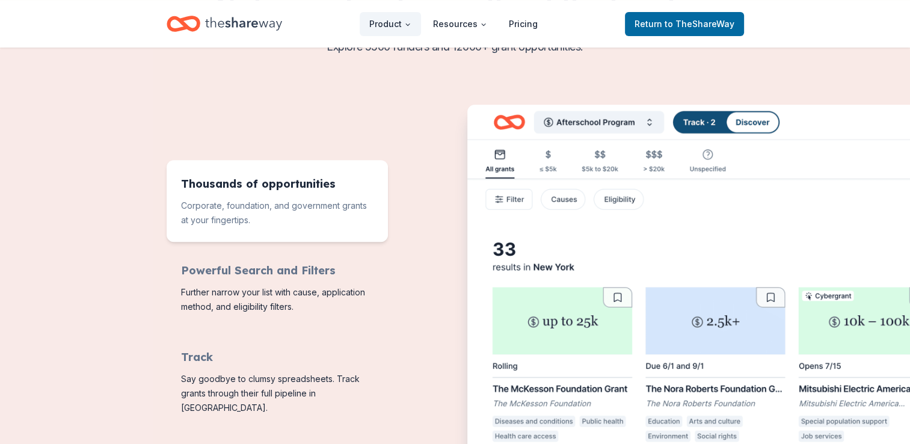
scroll to position [421, 0]
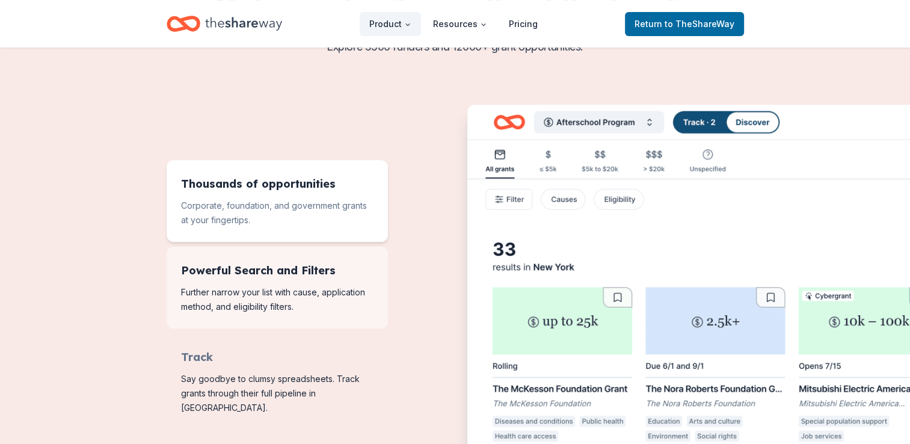
click at [374, 290] on span "Features for running your books" at bounding box center [277, 288] width 221 height 82
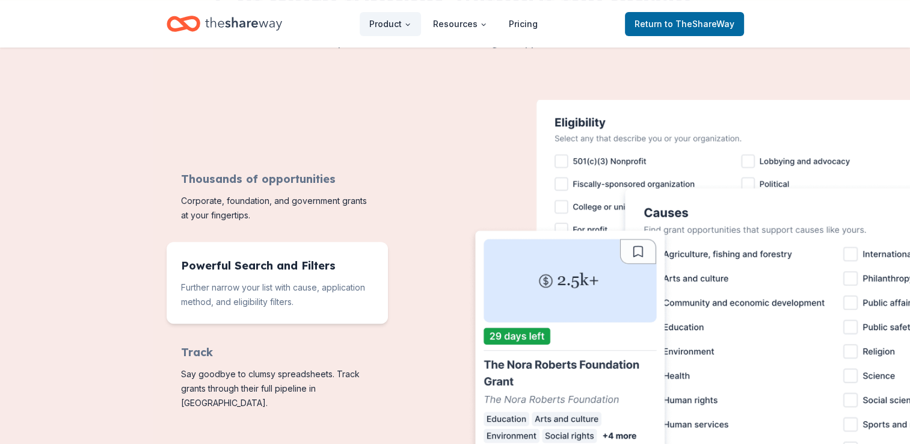
scroll to position [241, 0]
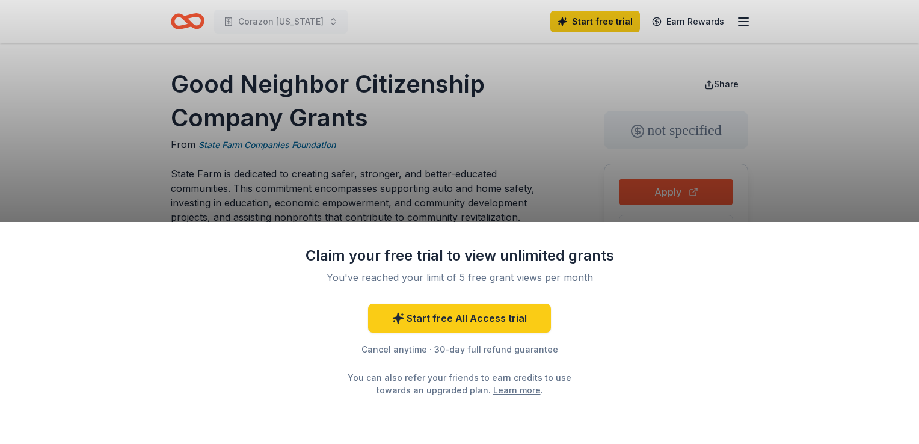
click at [163, 167] on div "Claim your free trial to view unlimited grants You've reached your limit of 5 f…" at bounding box center [459, 222] width 919 height 444
drag, startPoint x: 163, startPoint y: 167, endPoint x: 488, endPoint y: 199, distance: 326.9
click at [488, 199] on div "Claim your free trial to view unlimited grants You've reached your limit of 5 f…" at bounding box center [459, 222] width 919 height 444
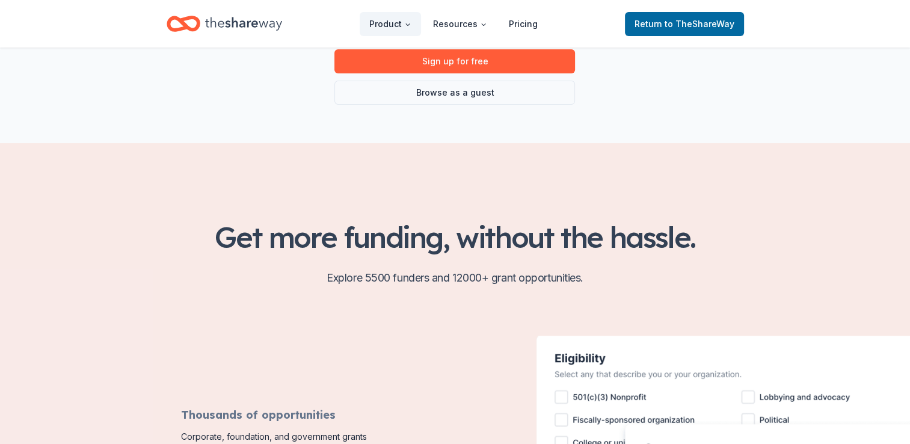
scroll to position [120, 0]
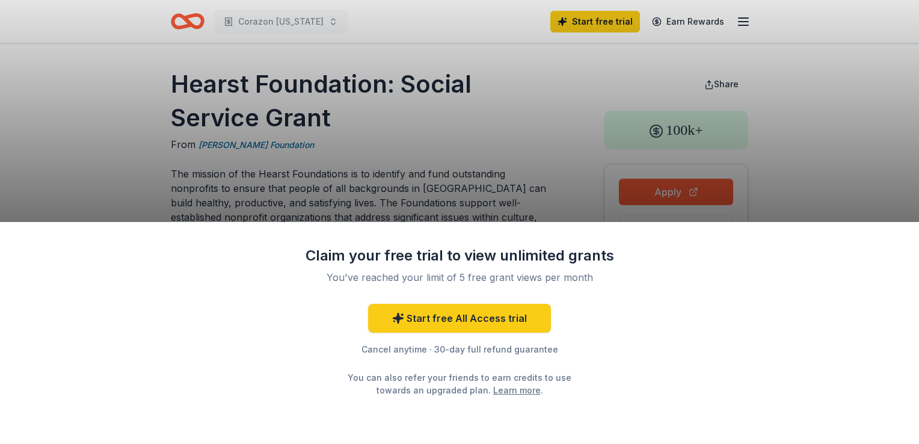
click at [373, 111] on div "Claim your free trial to view unlimited grants You've reached your limit of 5 f…" at bounding box center [459, 222] width 919 height 444
click at [455, 342] on div "Cancel anytime · 30-day full refund guarantee" at bounding box center [459, 349] width 313 height 14
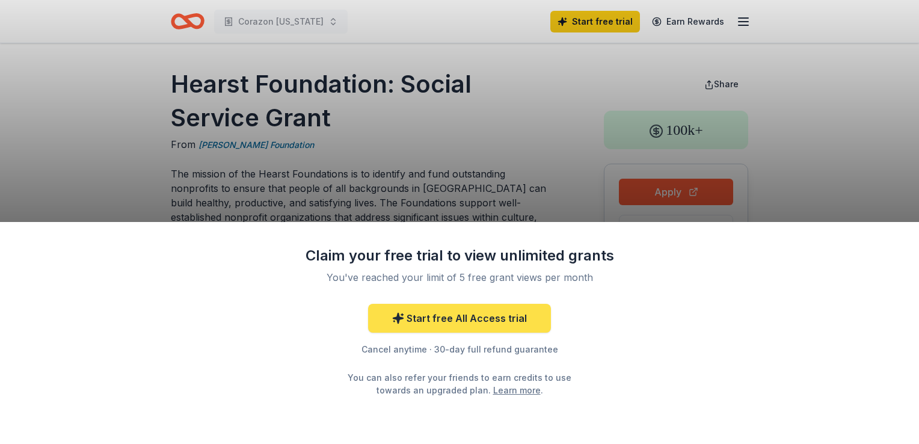
click at [447, 317] on link "Start free All Access trial" at bounding box center [459, 318] width 183 height 29
